Goal: Find specific page/section

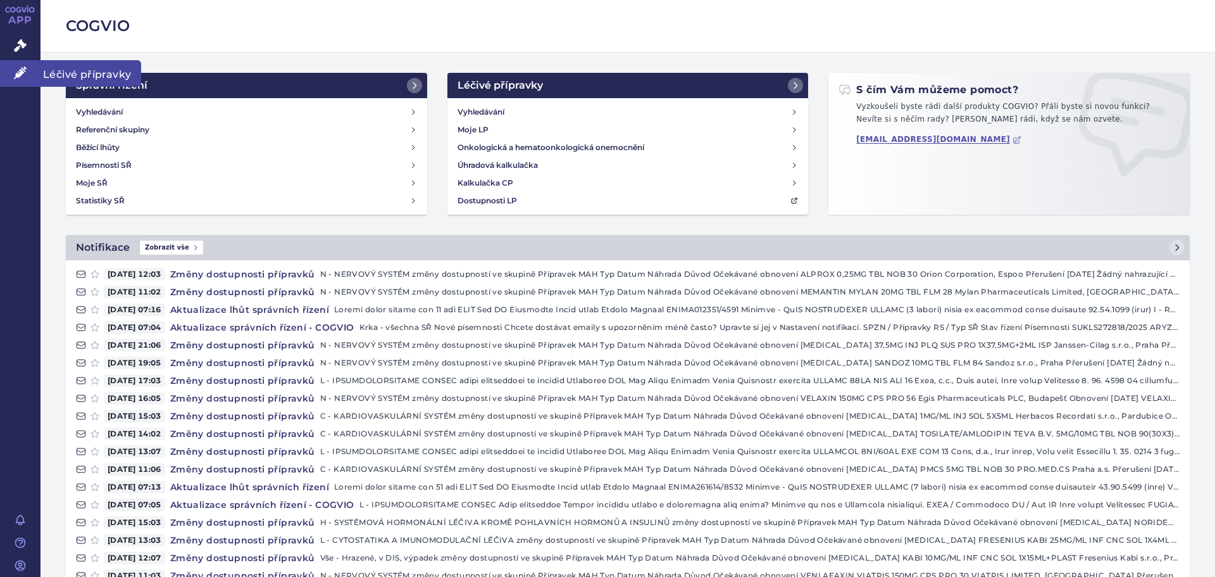
click at [23, 72] on icon at bounding box center [20, 72] width 13 height 13
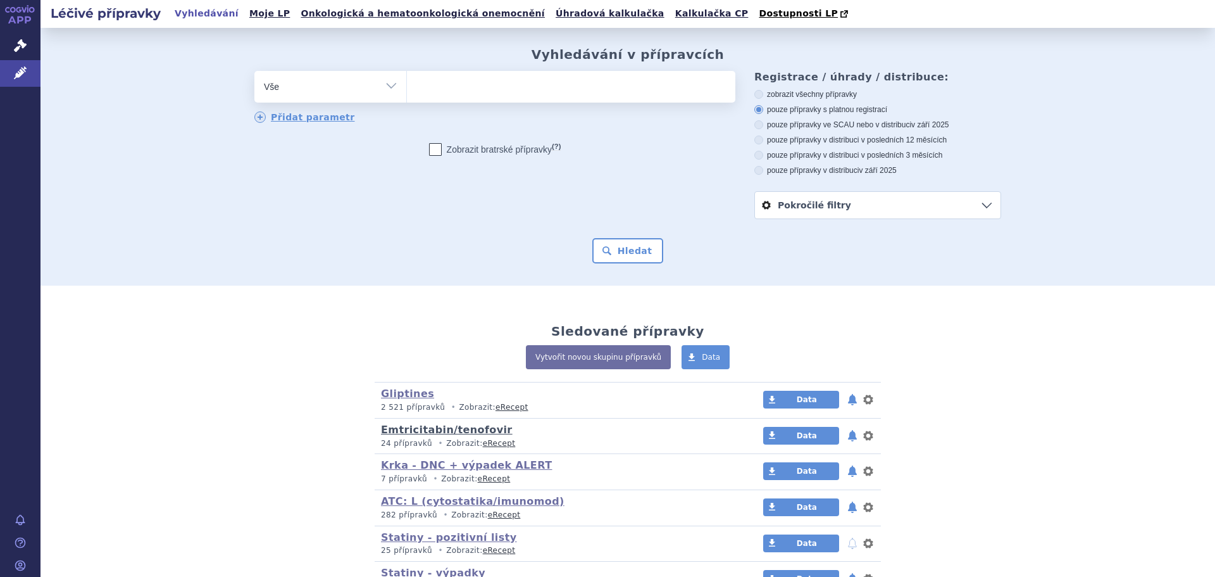
click at [429, 432] on link "Emtricitabin/tenofovir" at bounding box center [447, 429] width 132 height 12
